Goal: Task Accomplishment & Management: Complete application form

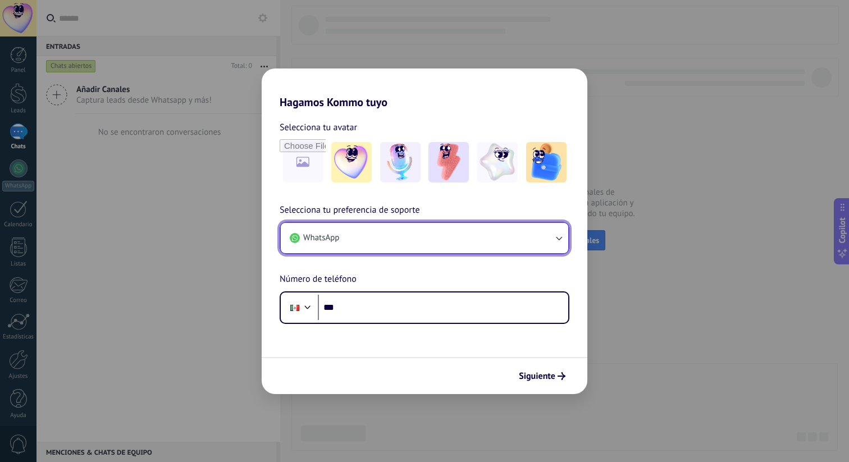
click at [556, 237] on icon "button" at bounding box center [558, 237] width 11 height 11
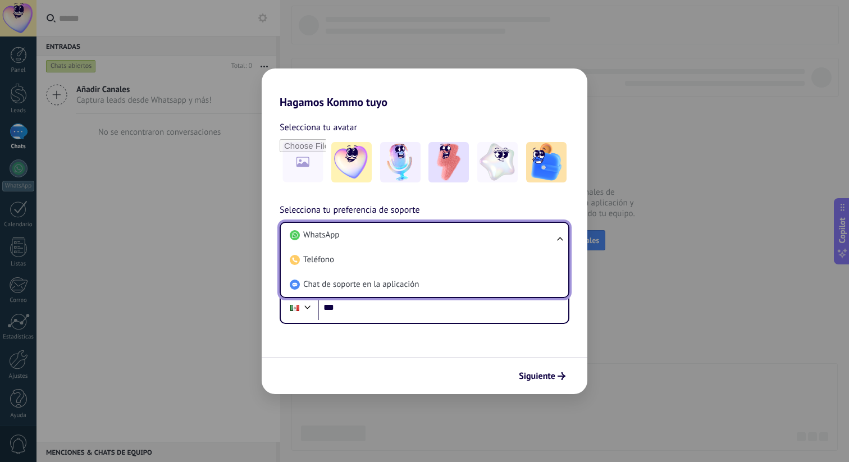
click at [556, 237] on ul "WhatsApp Teléfono Chat de soporte en la aplicación" at bounding box center [425, 260] width 290 height 76
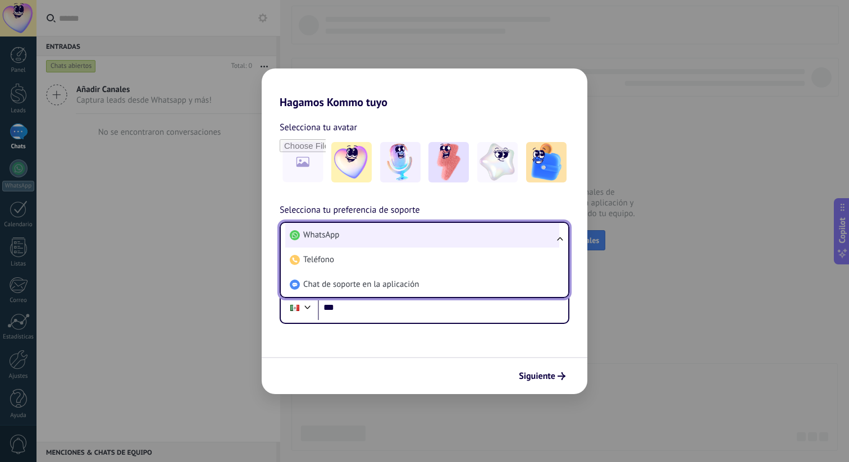
click at [434, 240] on li "WhatsApp" at bounding box center [422, 235] width 274 height 25
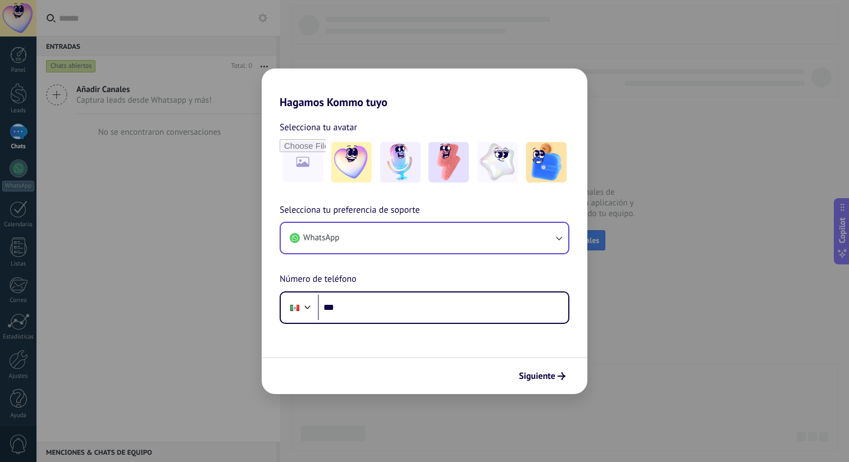
click at [426, 282] on div "Selecciona tu preferencia de soporte WhatsApp Número de teléfono Phone ***" at bounding box center [425, 263] width 326 height 121
click at [415, 307] on input "***" at bounding box center [443, 308] width 250 height 26
click at [385, 311] on input "***" at bounding box center [443, 308] width 250 height 26
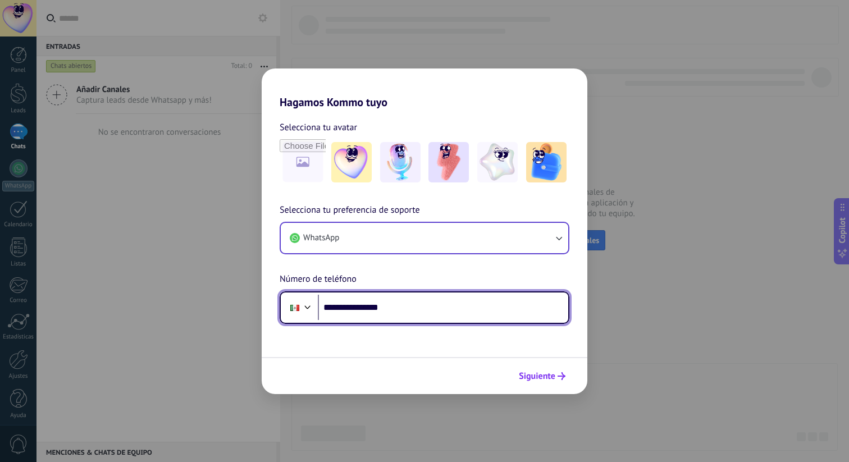
type input "**********"
click at [555, 373] on span "Siguiente" at bounding box center [542, 376] width 47 height 8
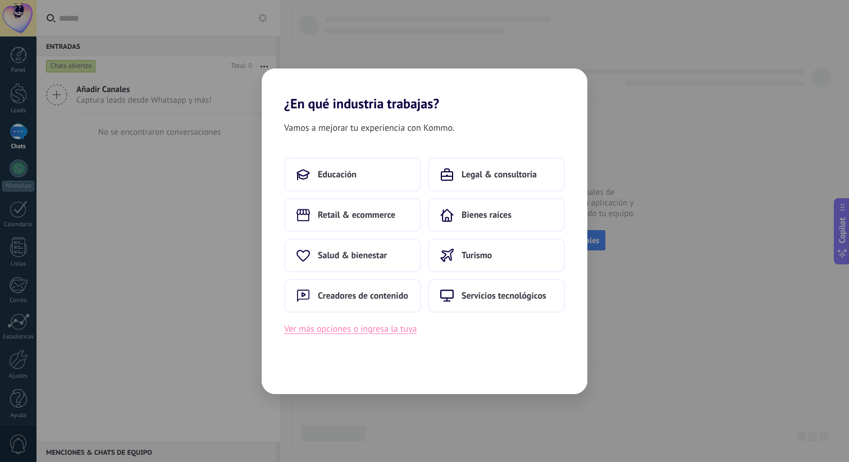
click at [404, 329] on button "Ver más opciones o ingresa la tuya" at bounding box center [350, 329] width 133 height 15
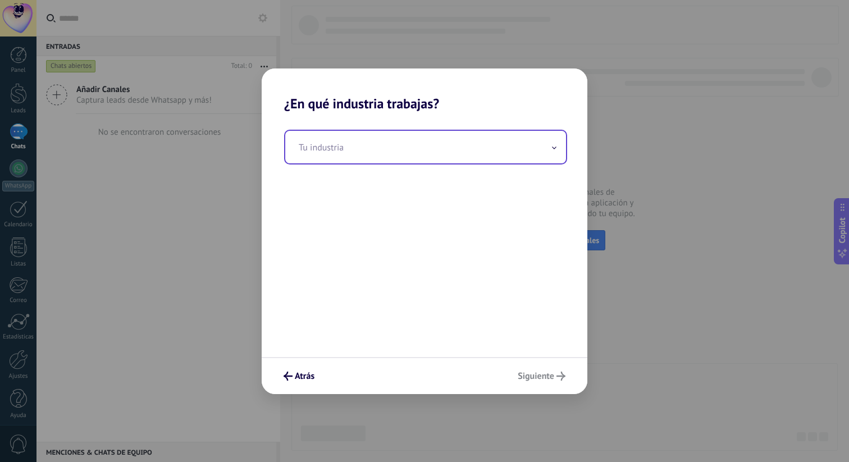
click at [387, 150] on input "text" at bounding box center [425, 147] width 281 height 33
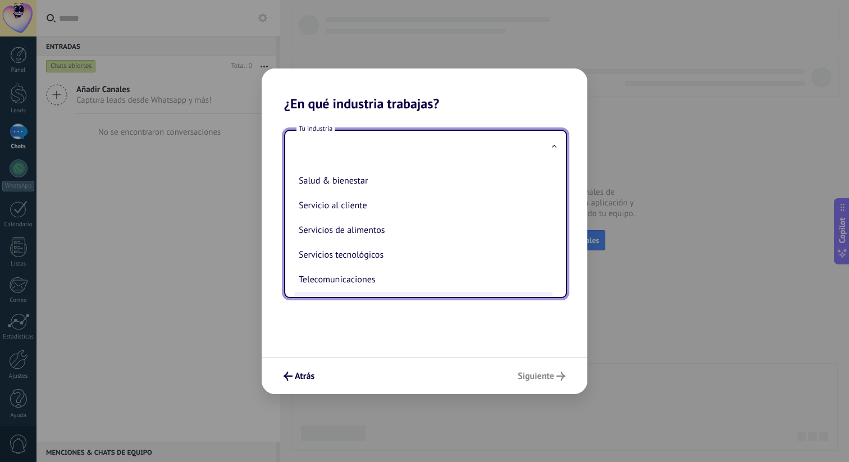
scroll to position [233, 0]
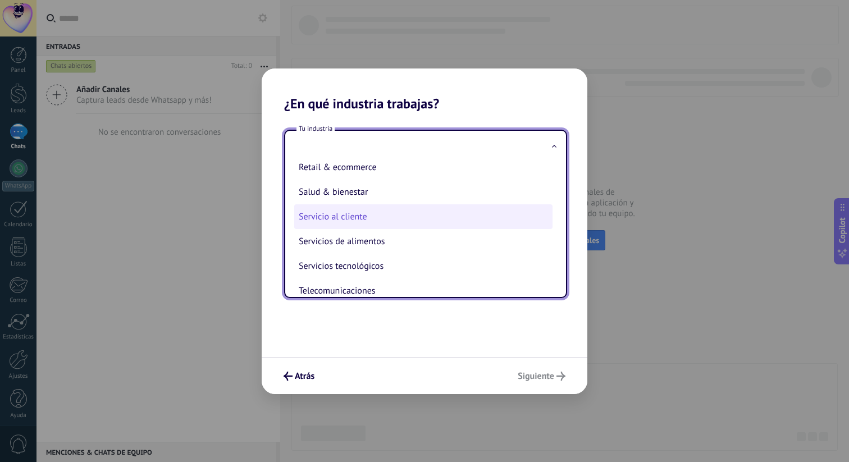
click at [376, 218] on li "Servicio al cliente" at bounding box center [423, 216] width 258 height 25
type input "**********"
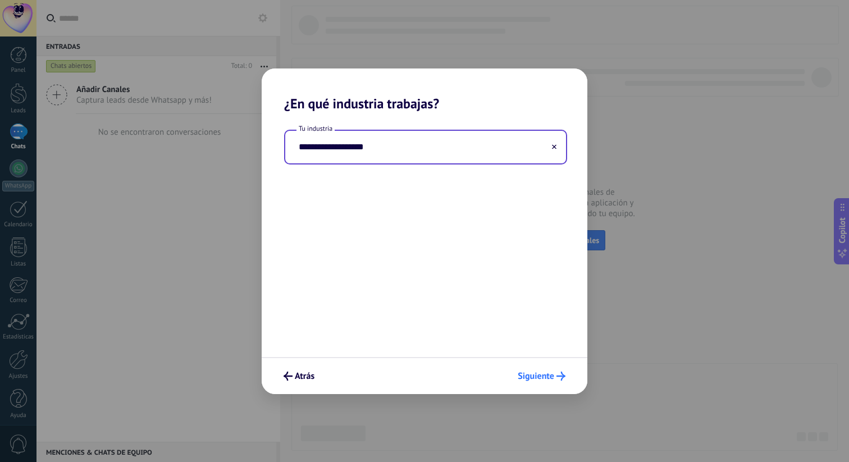
click at [532, 380] on span "Siguiente" at bounding box center [536, 376] width 37 height 8
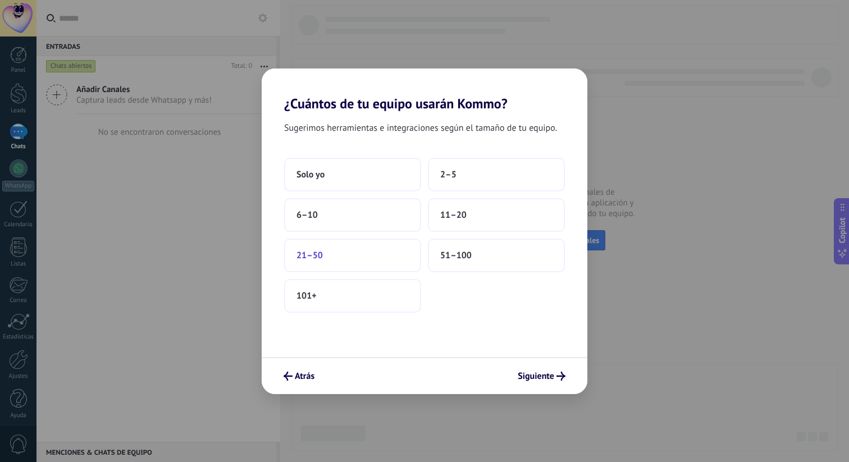
click at [366, 247] on button "21–50" at bounding box center [352, 256] width 137 height 34
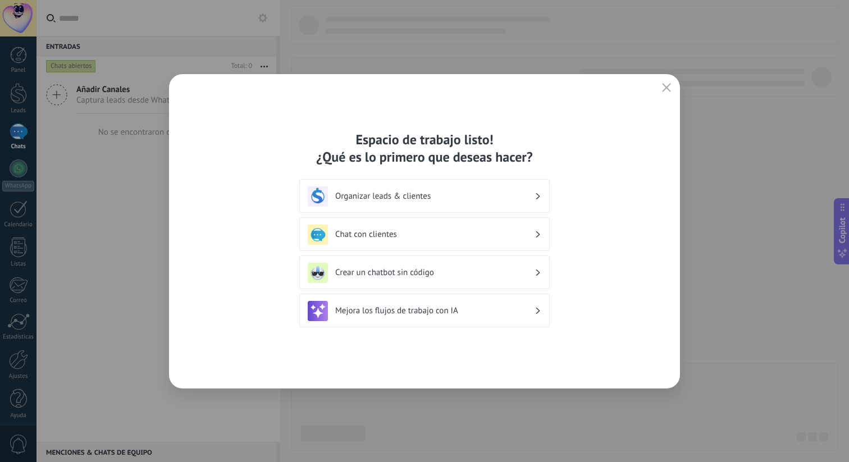
click at [469, 239] on h3 "Chat con clientes" at bounding box center [434, 234] width 199 height 11
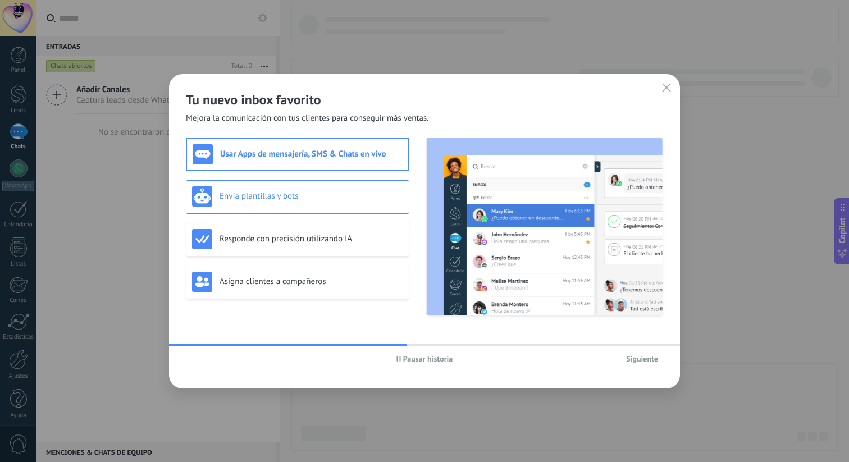
click at [335, 208] on div "Envía plantillas y bots" at bounding box center [297, 197] width 223 height 34
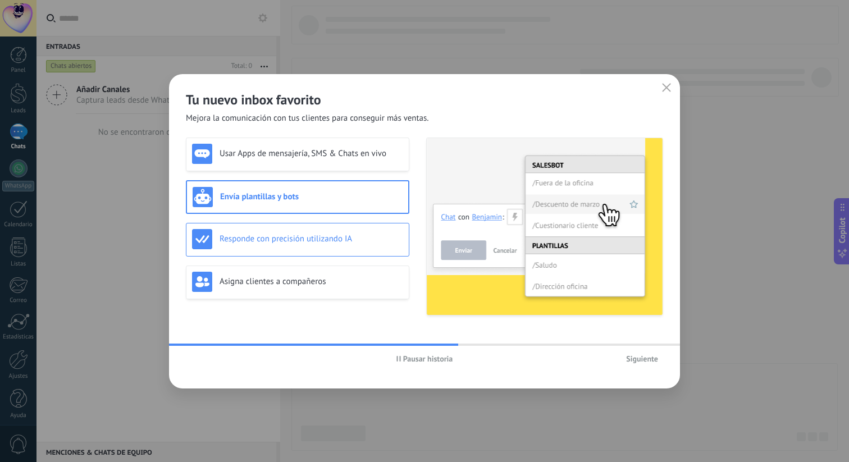
click at [327, 240] on h3 "Responde con precisión utilizando IA" at bounding box center [312, 239] width 184 height 11
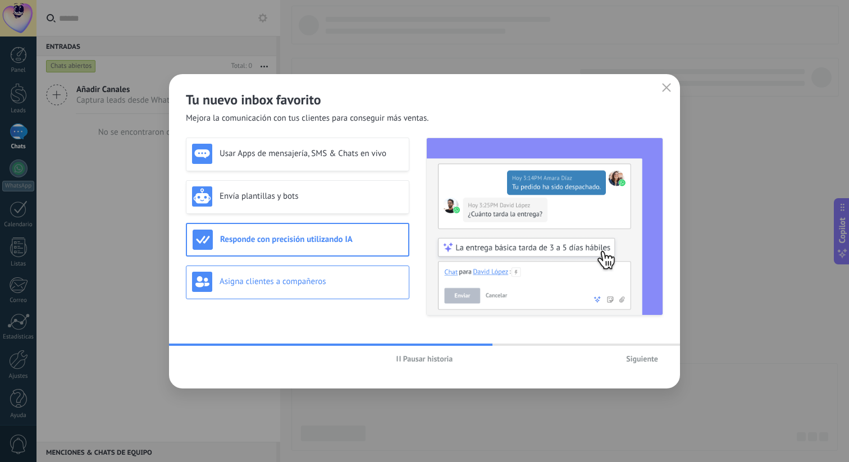
click at [324, 284] on h3 "Asigna clientes a compañeros" at bounding box center [312, 281] width 184 height 11
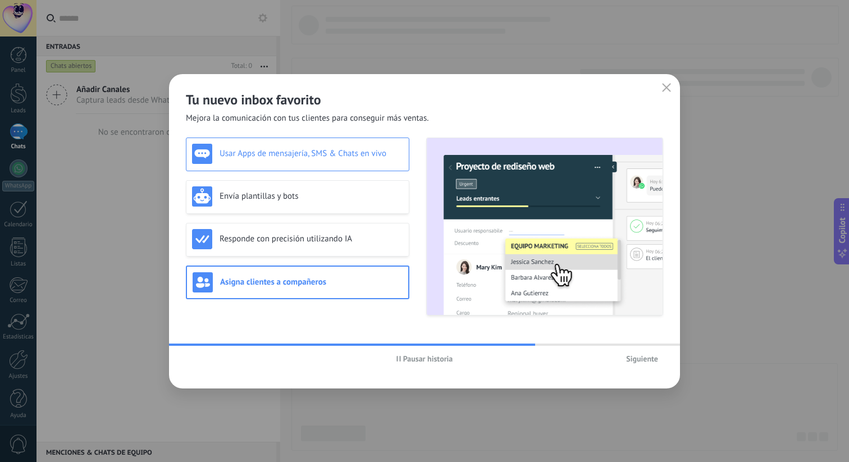
click at [321, 153] on h3 "Usar Apps de mensajería, SMS & Chats en vivo" at bounding box center [312, 153] width 184 height 11
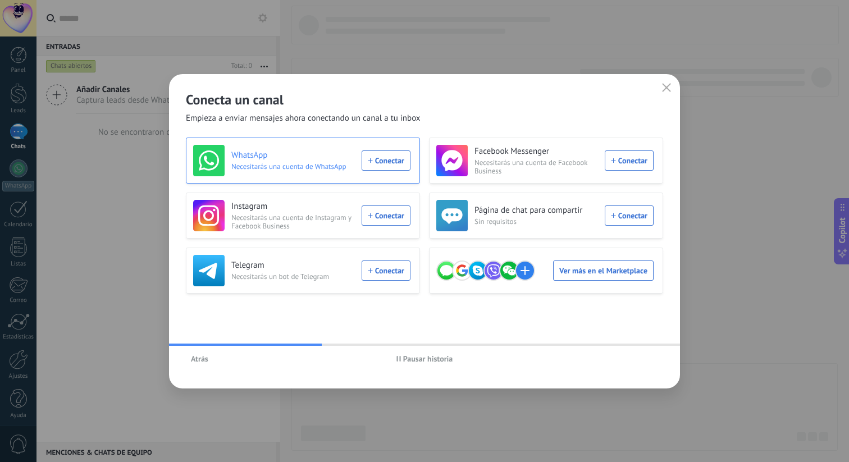
click at [386, 165] on div "WhatsApp Necesitarás una cuenta de WhatsApp Conectar" at bounding box center [301, 160] width 217 height 31
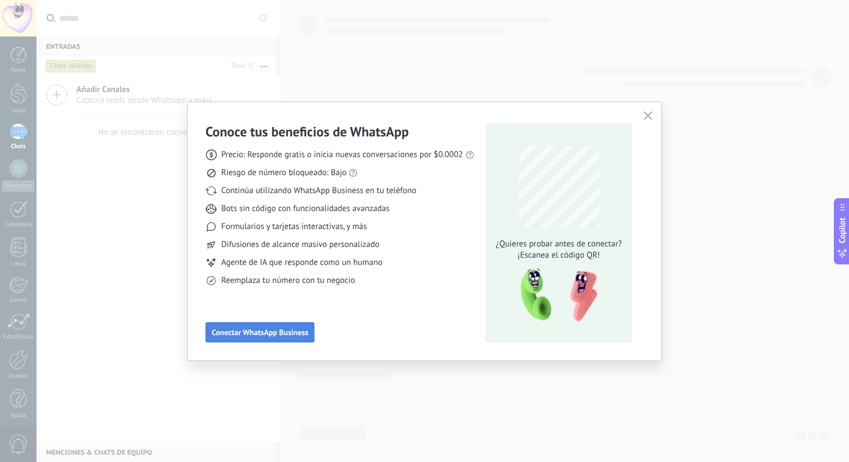
click at [303, 334] on span "Conectar WhatsApp Business" at bounding box center [260, 333] width 97 height 8
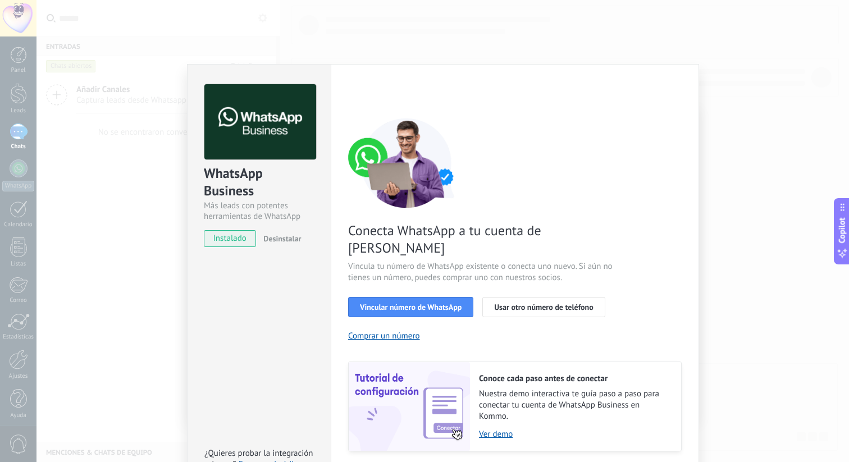
scroll to position [22, 0]
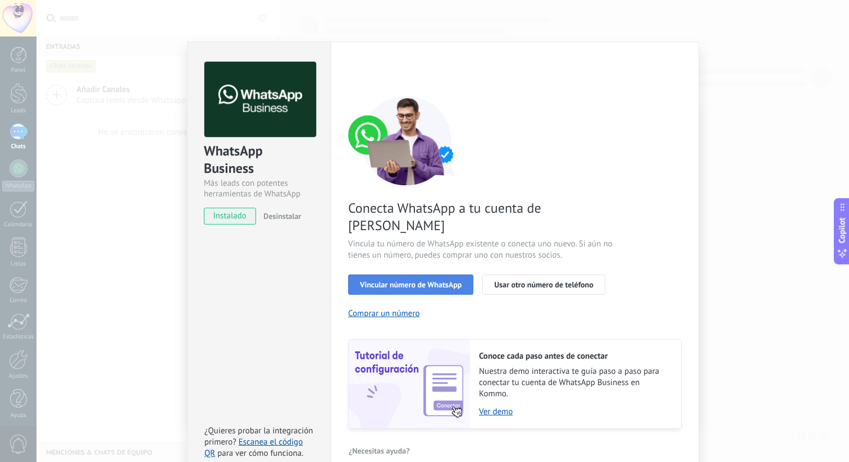
click at [381, 281] on span "Vincular número de WhatsApp" at bounding box center [411, 285] width 102 height 8
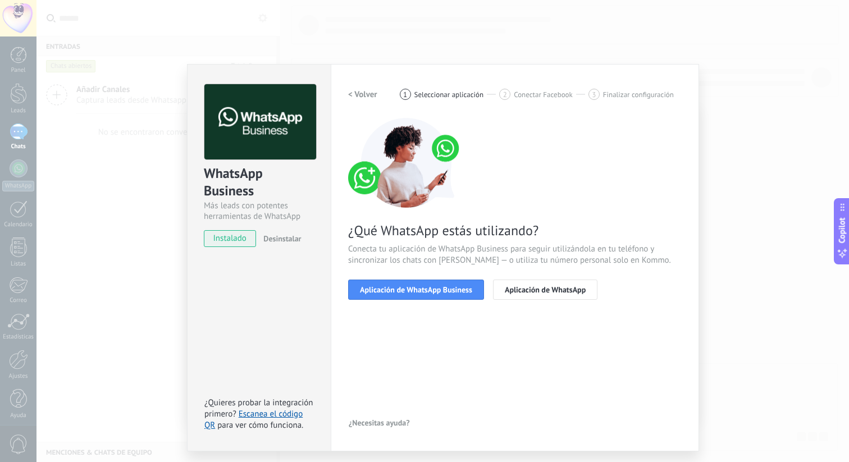
scroll to position [0, 0]
click at [541, 291] on span "Aplicación de WhatsApp" at bounding box center [545, 290] width 81 height 8
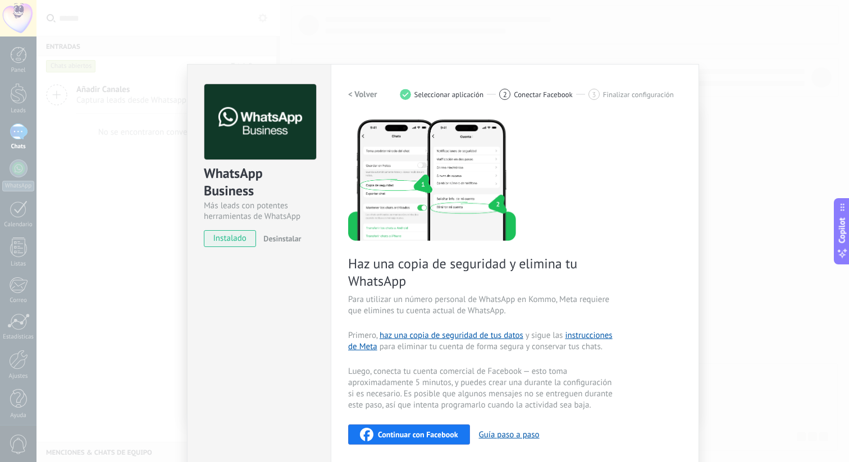
click at [294, 35] on div "WhatsApp Business Más leads con potentes herramientas de WhatsApp instalado Des…" at bounding box center [443, 231] width 813 height 462
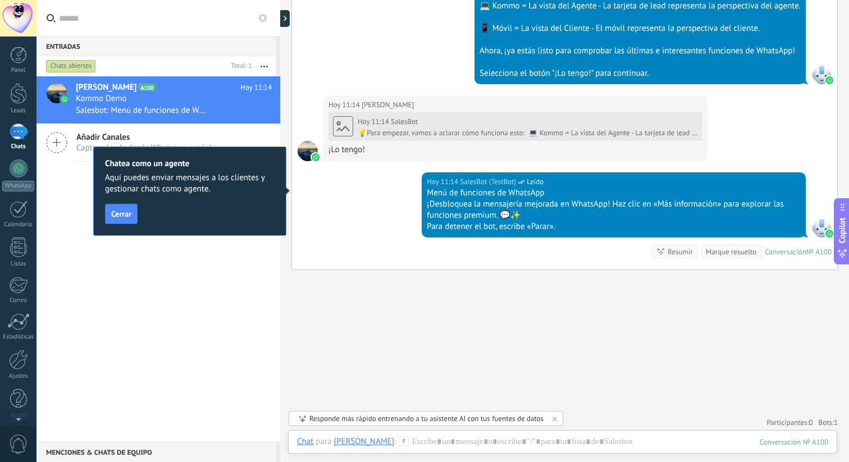
scroll to position [432, 0]
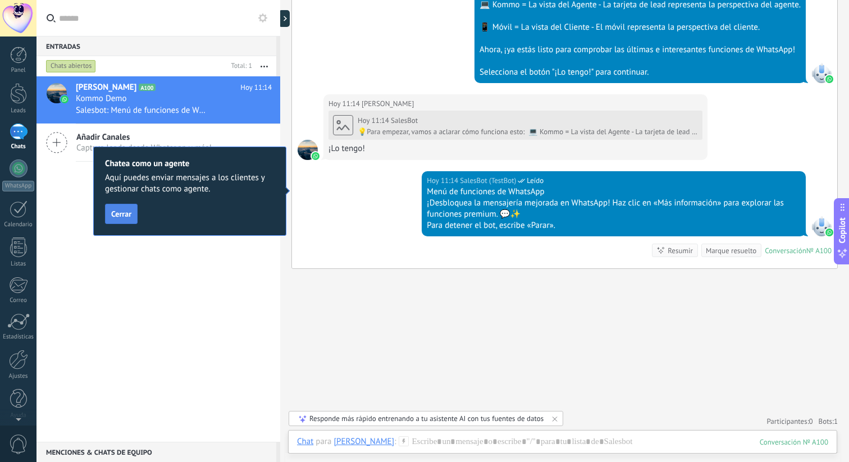
click at [129, 216] on span "Cerrar" at bounding box center [121, 214] width 20 height 8
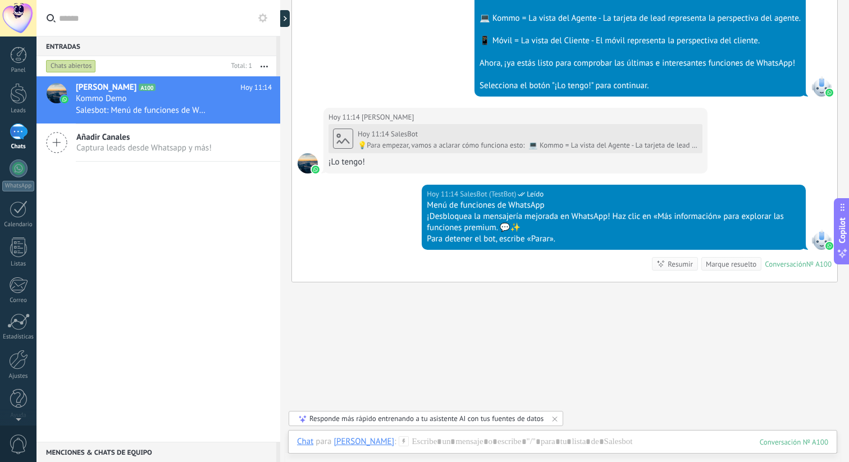
scroll to position [435, 0]
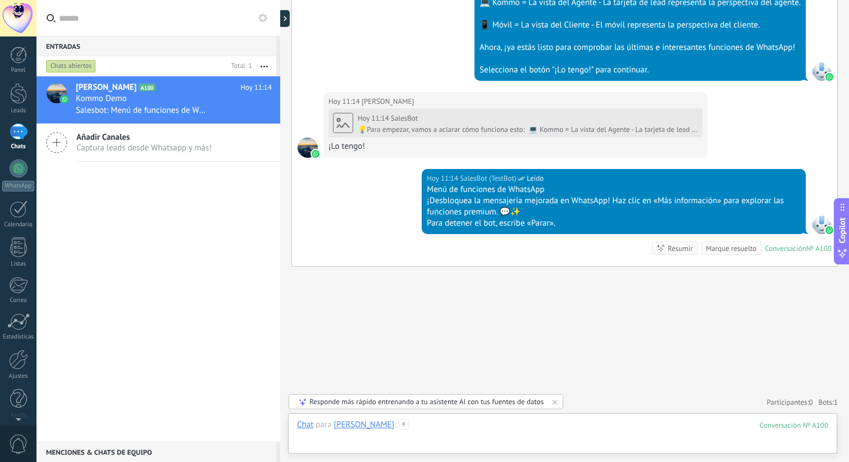
click at [578, 431] on div at bounding box center [562, 436] width 531 height 34
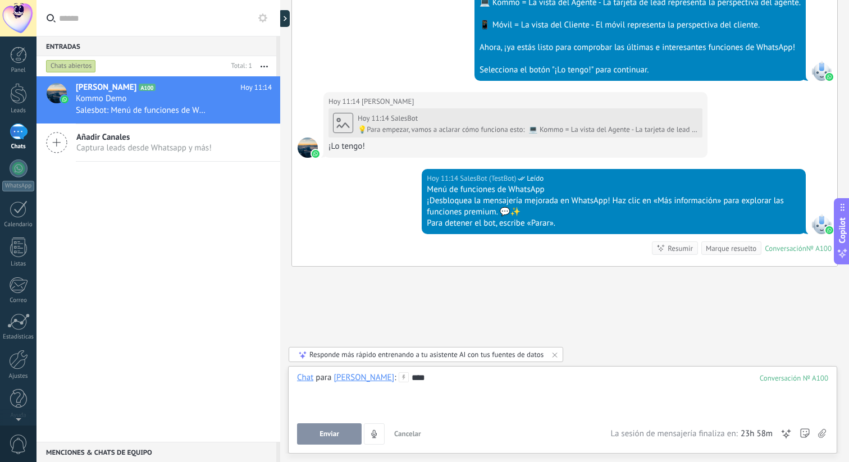
click at [358, 398] on div "****" at bounding box center [562, 393] width 531 height 43
click at [336, 436] on span "Enviar" at bounding box center [330, 434] width 20 height 8
